Goal: Information Seeking & Learning: Compare options

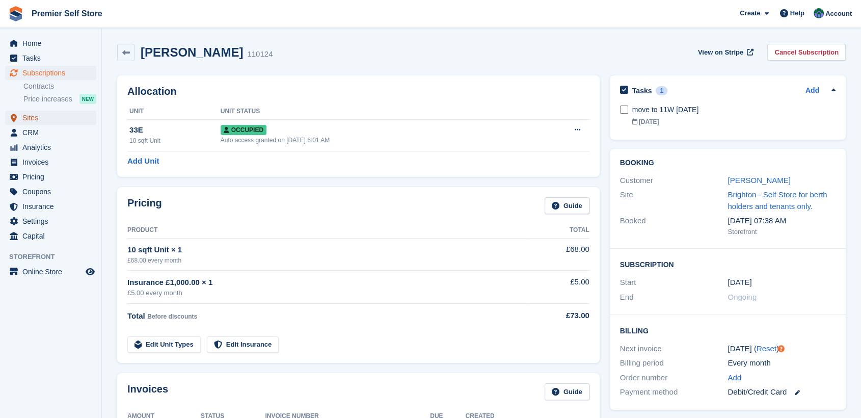
click at [31, 120] on span "Sites" at bounding box center [52, 118] width 61 height 14
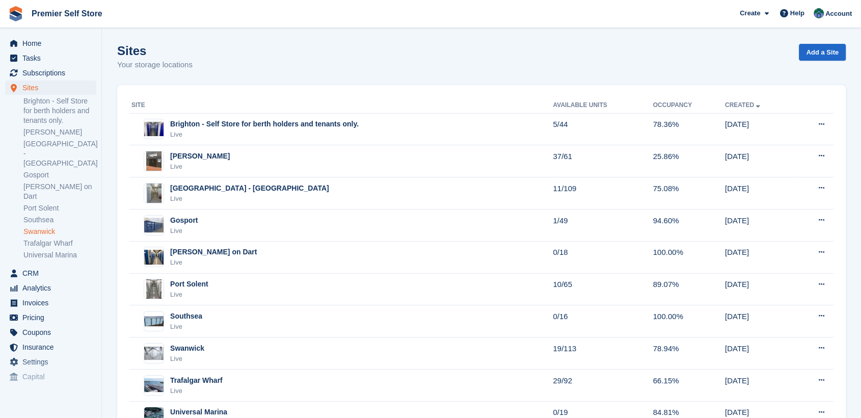
click at [41, 227] on link "Swanwick" at bounding box center [59, 232] width 73 height 10
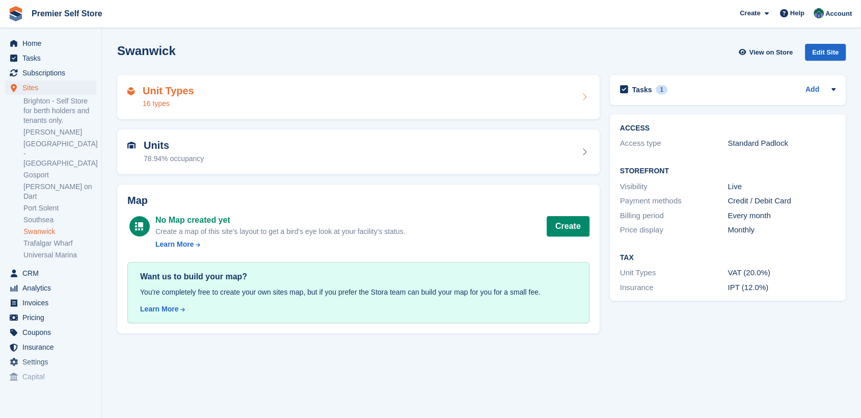
click at [229, 97] on div "Unit Types 16 types" at bounding box center [358, 97] width 462 height 24
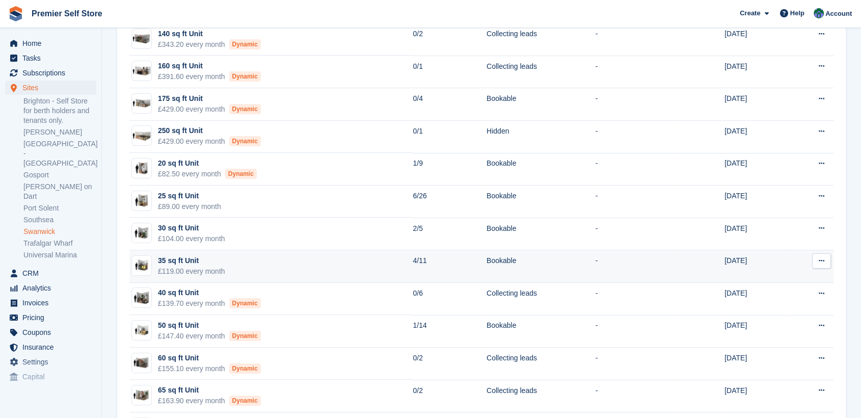
scroll to position [170, 0]
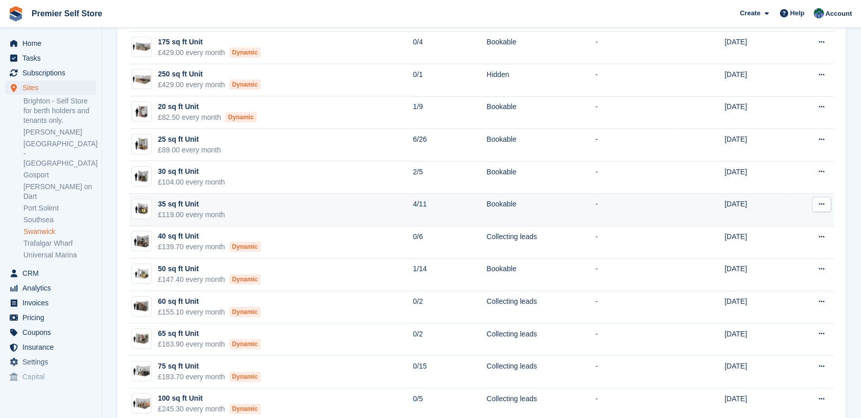
click at [176, 203] on div "35 sq ft Unit" at bounding box center [191, 204] width 67 height 11
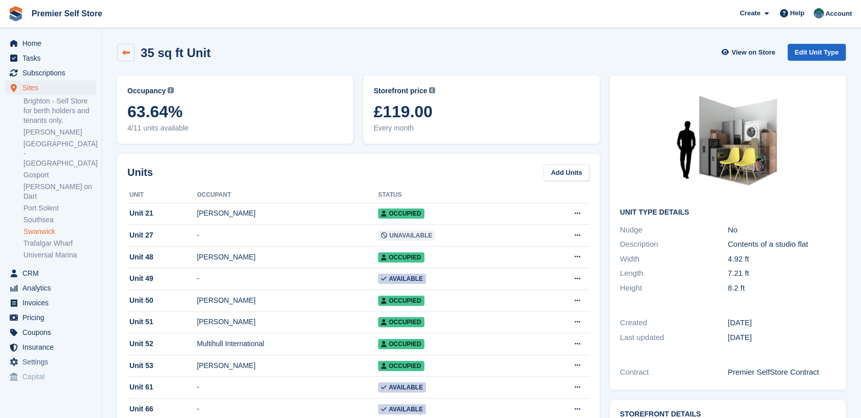
click at [118, 53] on link at bounding box center [125, 52] width 17 height 17
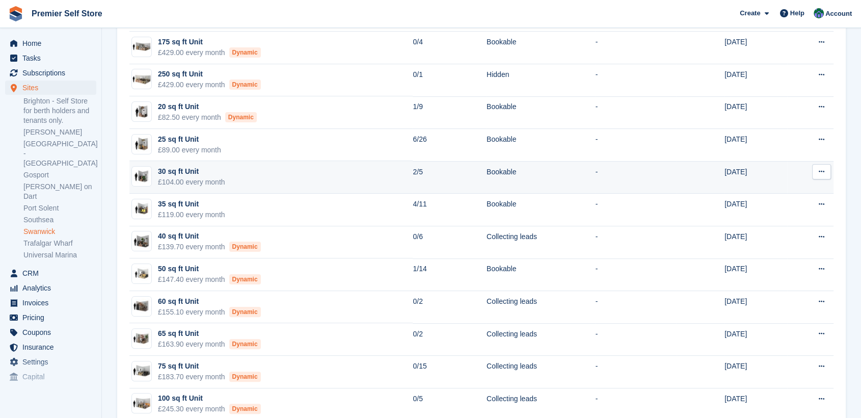
scroll to position [227, 0]
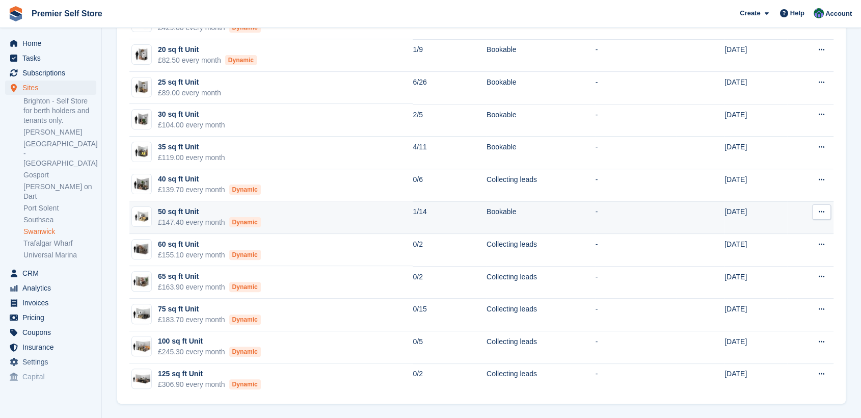
click at [168, 209] on div "50 sq ft Unit" at bounding box center [209, 211] width 103 height 11
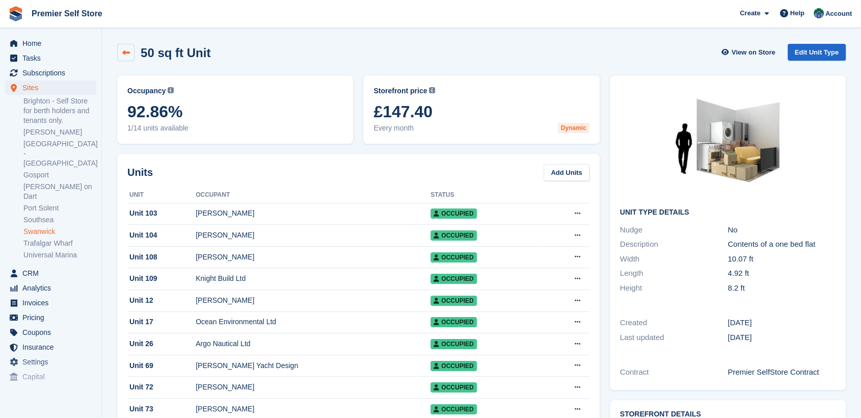
click at [122, 50] on icon at bounding box center [126, 53] width 8 height 8
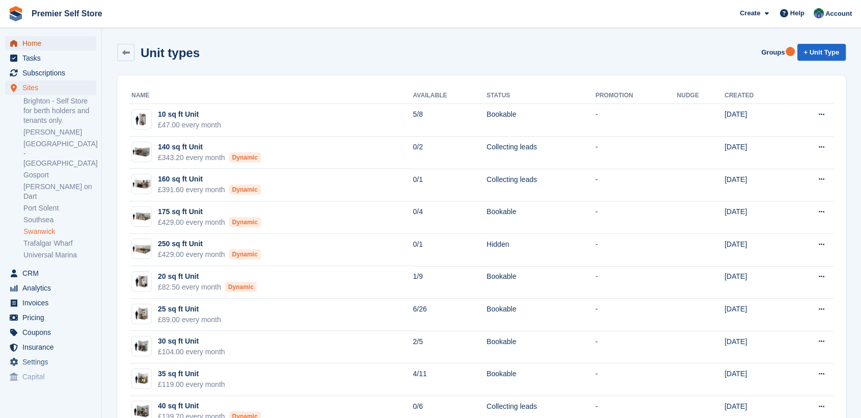
click at [33, 45] on span "Home" at bounding box center [52, 43] width 61 height 14
